Goal: Task Accomplishment & Management: Manage account settings

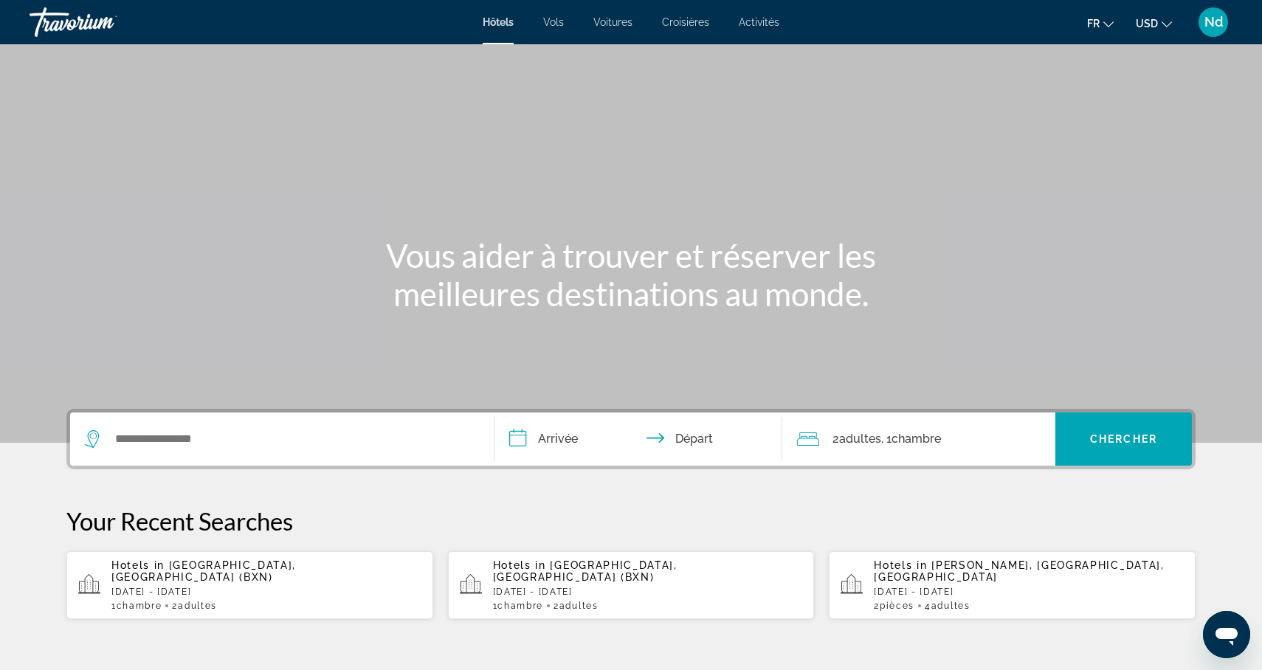
click at [1215, 31] on div "Nd" at bounding box center [1214, 22] width 30 height 30
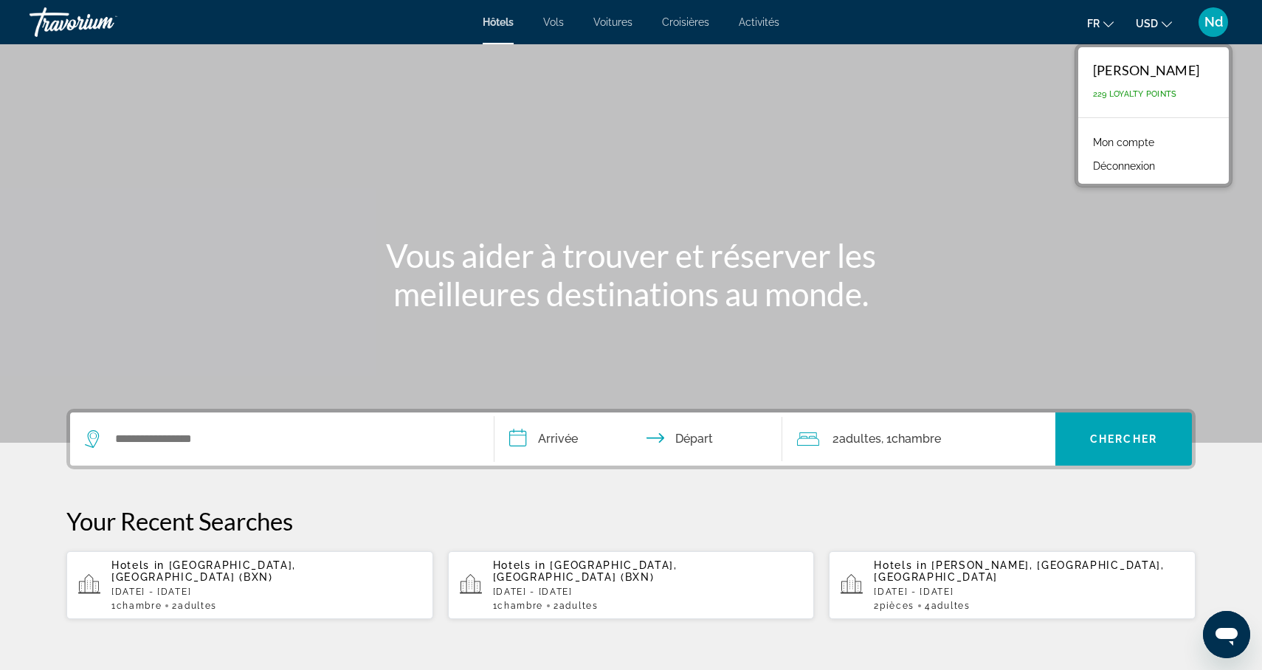
click at [1141, 142] on link "Mon compte" at bounding box center [1124, 142] width 76 height 19
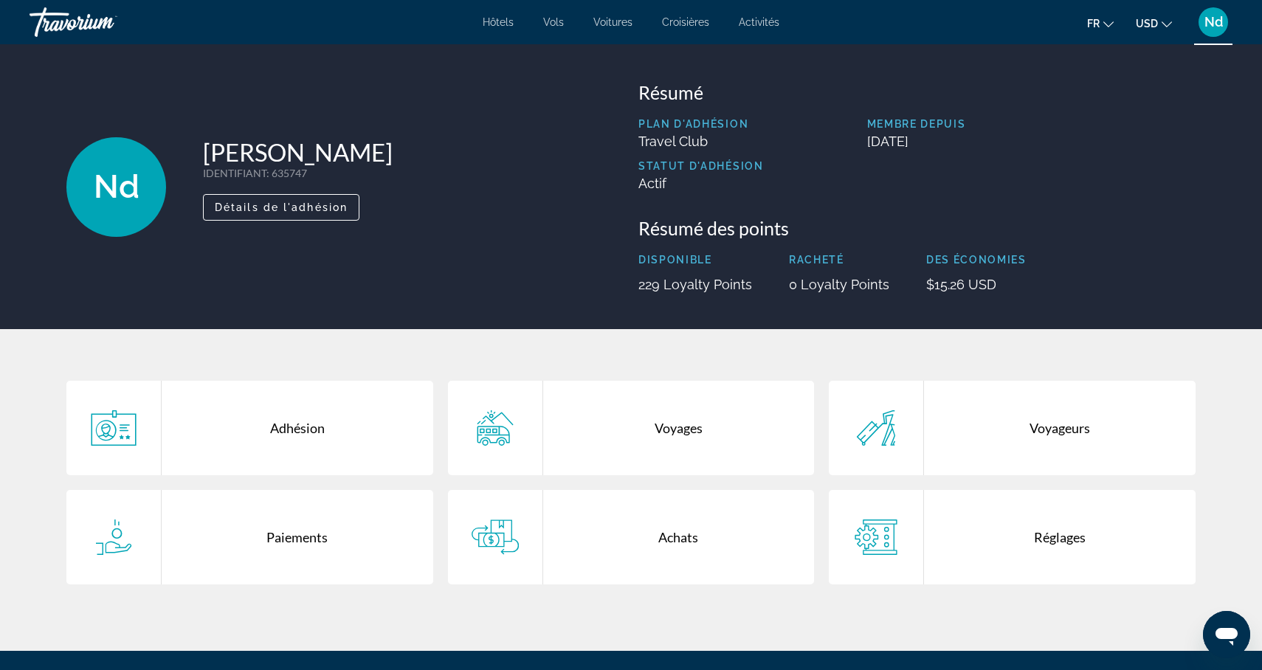
click at [503, 429] on icon "Main content" at bounding box center [495, 427] width 47 height 35
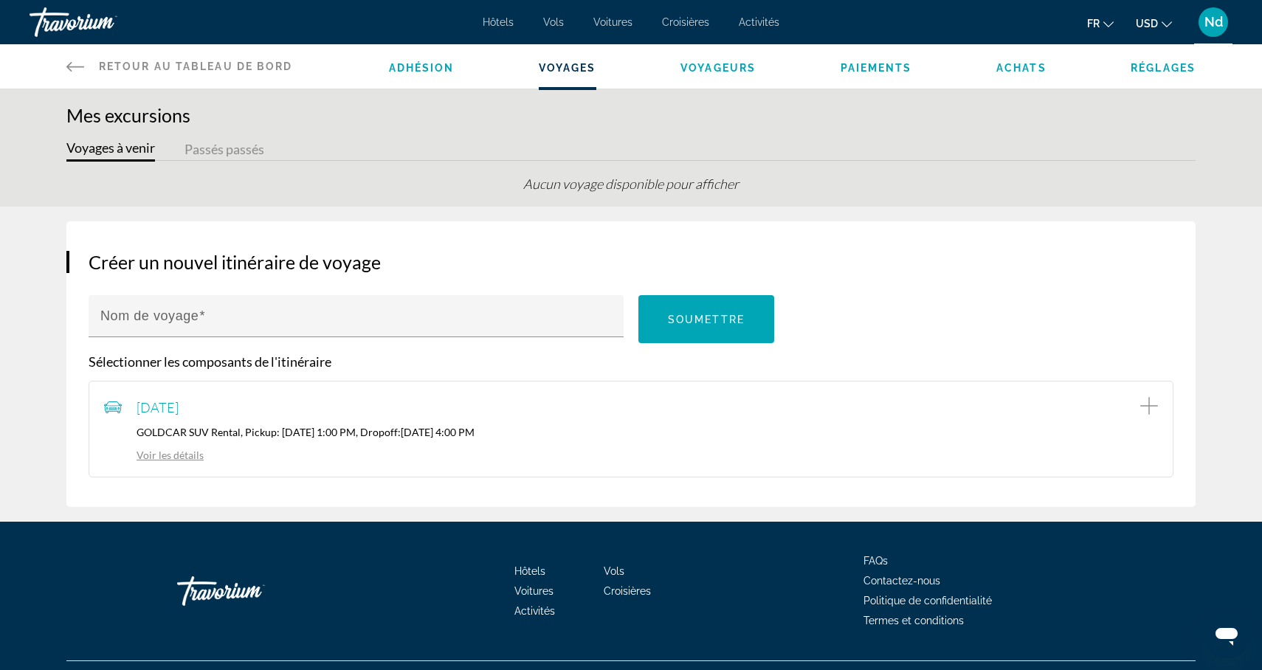
click at [122, 154] on button "Voyages à venir" at bounding box center [110, 150] width 89 height 23
